Goal: Navigation & Orientation: Find specific page/section

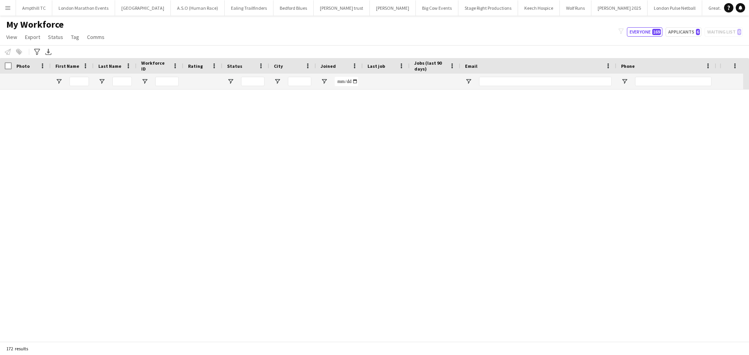
scroll to position [2768, 0]
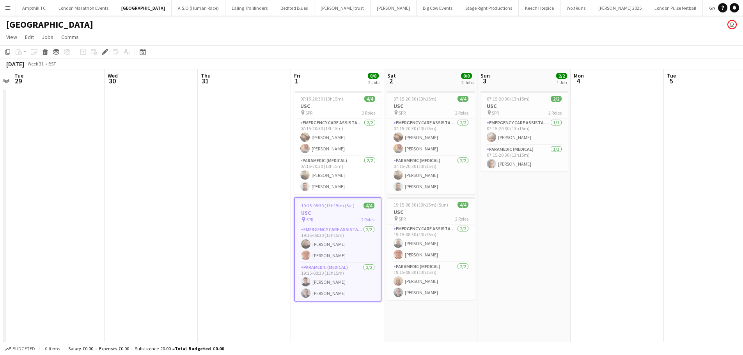
click at [3, 5] on button "Menu" at bounding box center [8, 8] width 16 height 16
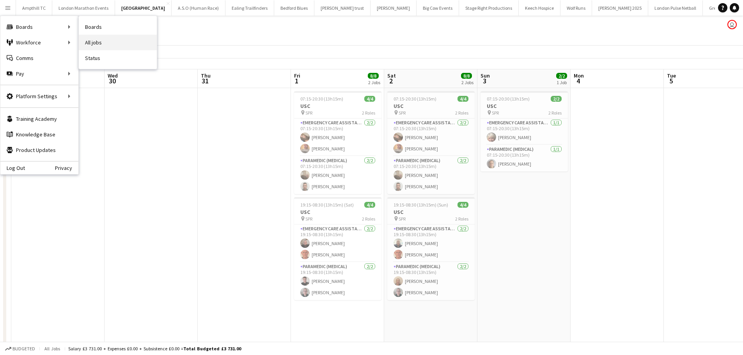
click at [106, 40] on link "All jobs" at bounding box center [118, 43] width 78 height 16
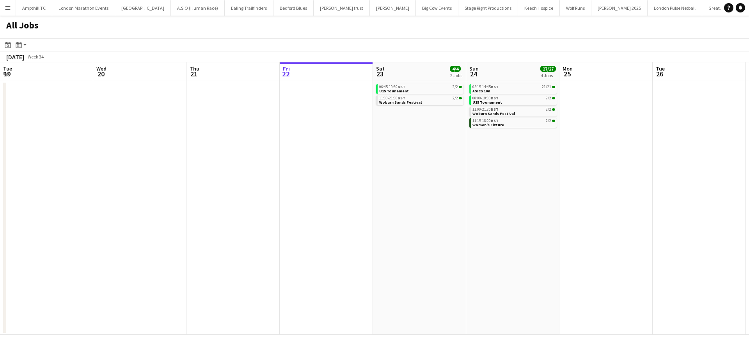
scroll to position [0, 186]
